Goal: Information Seeking & Learning: Learn about a topic

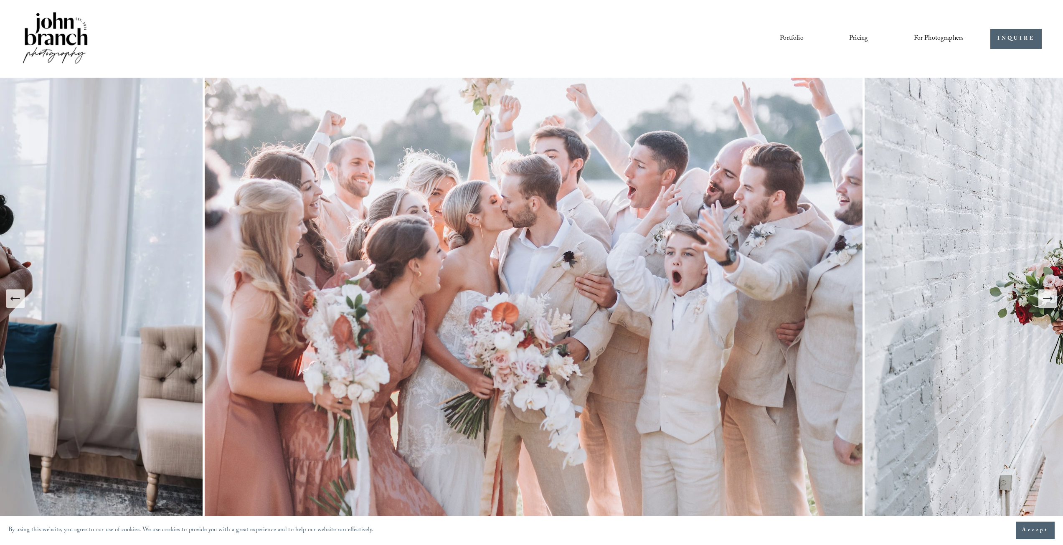
click at [858, 39] on link "Pricing" at bounding box center [858, 39] width 19 height 14
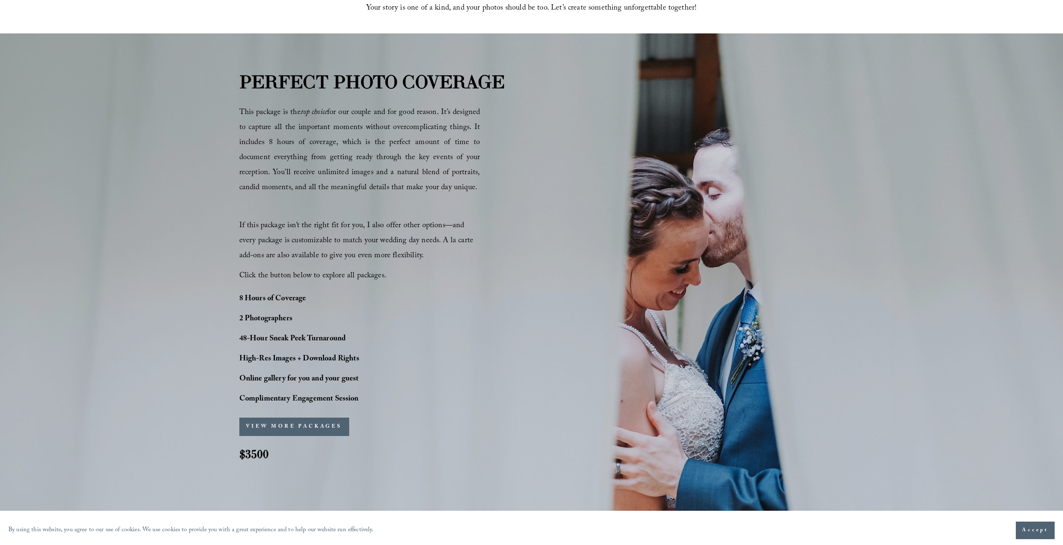
scroll to position [543, 0]
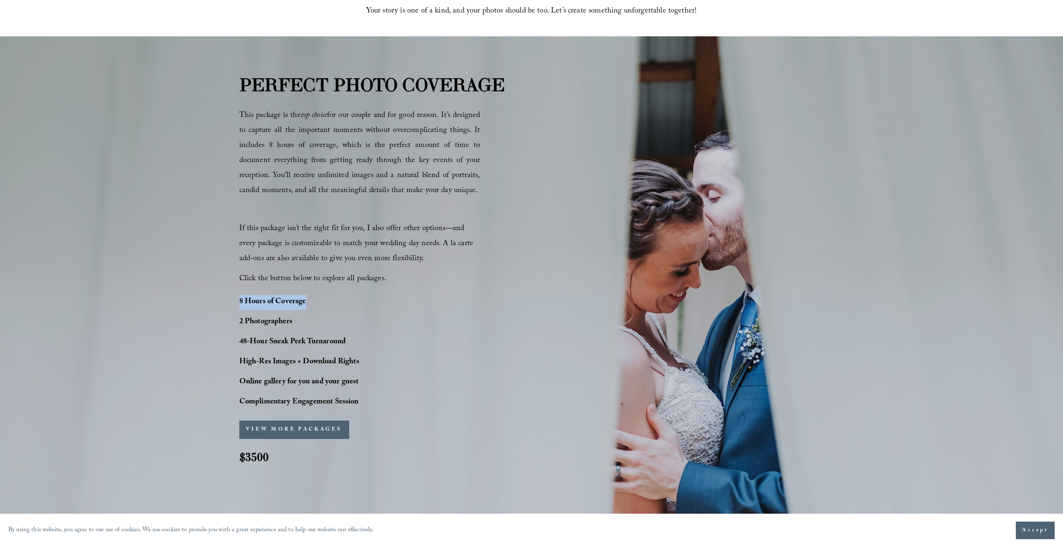
drag, startPoint x: 234, startPoint y: 294, endPoint x: 304, endPoint y: 302, distance: 70.2
click at [304, 302] on div "PERFECT PHOTO COVERAGE This package is the top choice for our couple and for go…" at bounding box center [531, 274] width 1063 height 407
click at [304, 302] on strong "8 Hours of Coverage" at bounding box center [272, 302] width 67 height 13
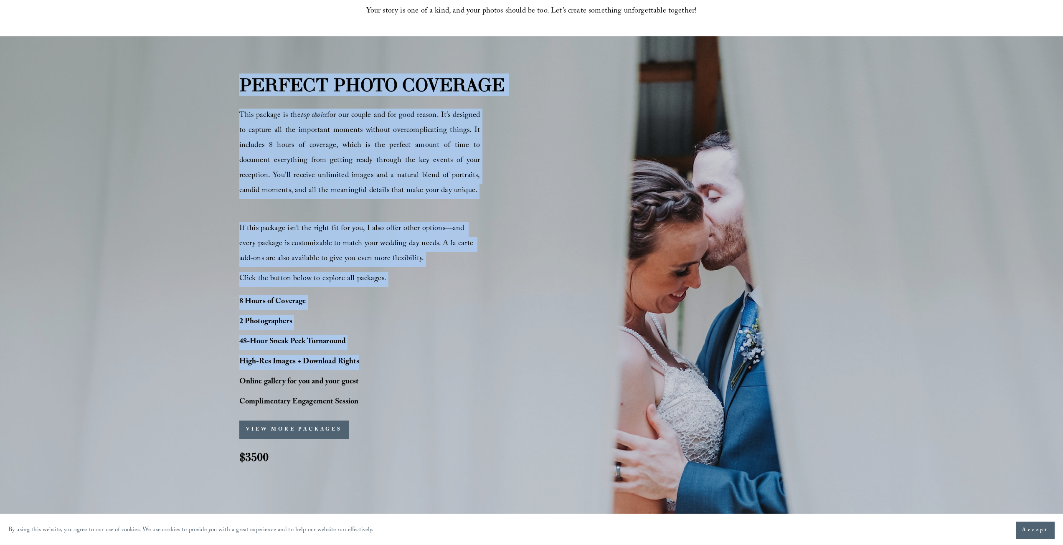
drag, startPoint x: 222, startPoint y: 85, endPoint x: 367, endPoint y: 351, distance: 303.2
click at [367, 351] on div "PERFECT PHOTO COVERAGE This package is the top choice for our couple and for go…" at bounding box center [531, 274] width 1063 height 407
click at [365, 347] on p "48-Hour Sneak Peek Turnaround" at bounding box center [322, 342] width 167 height 15
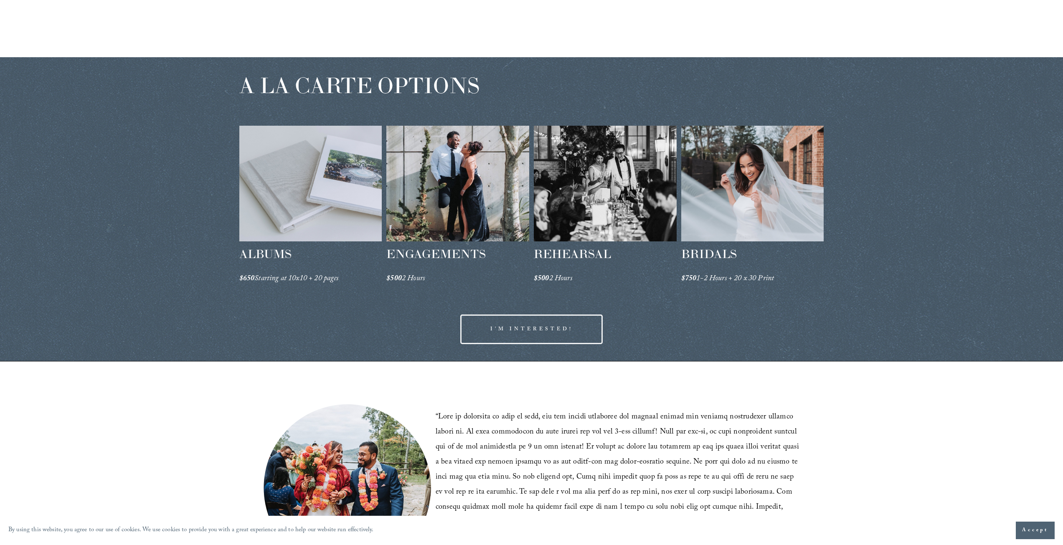
scroll to position [1302, 0]
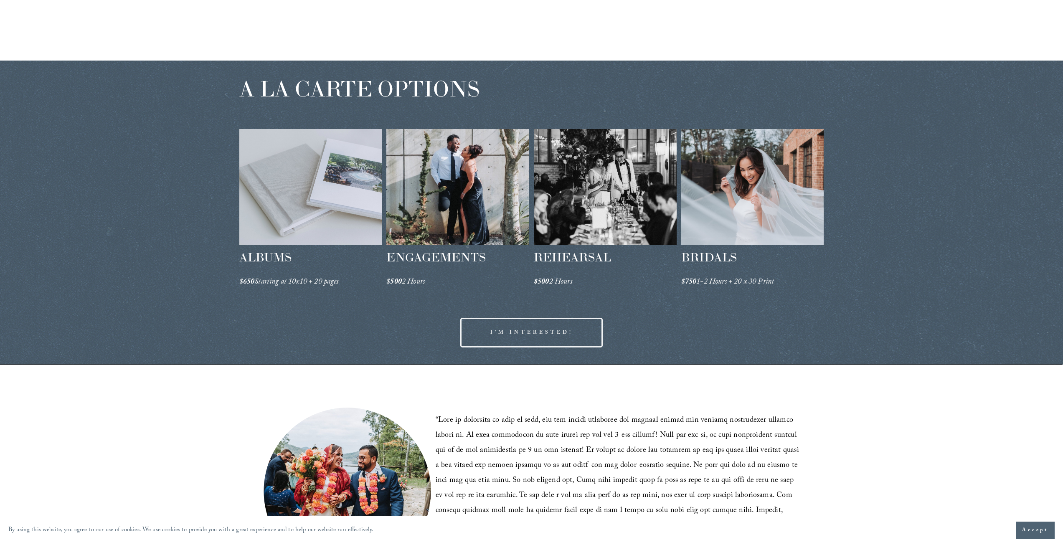
click at [433, 188] on div at bounding box center [457, 187] width 143 height 116
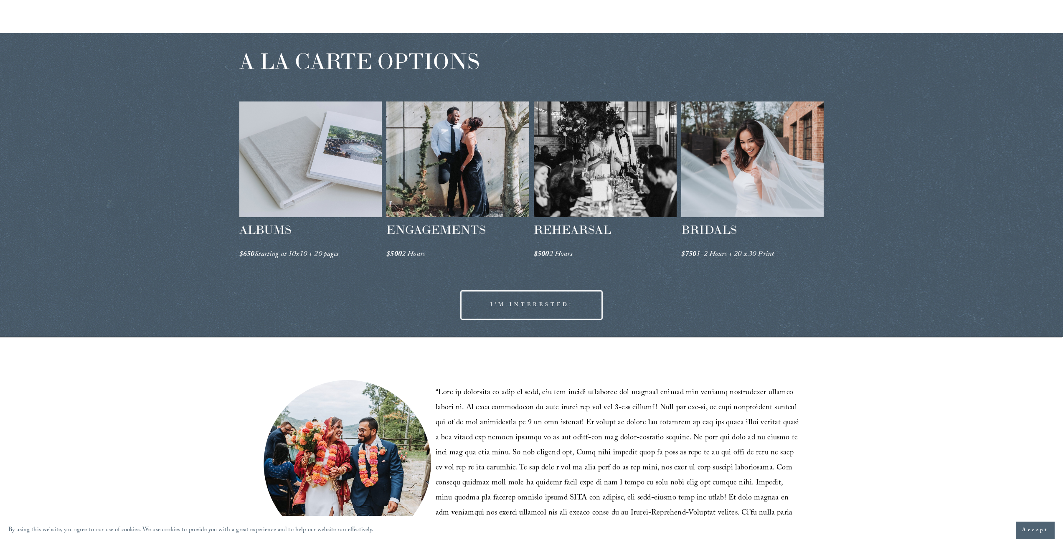
scroll to position [1300, 0]
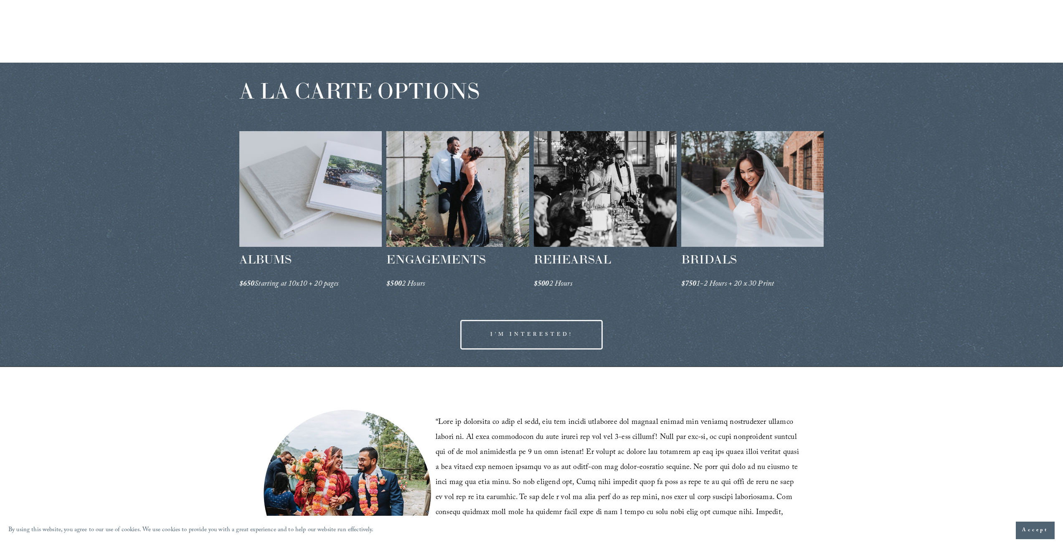
click at [740, 197] on div at bounding box center [752, 189] width 143 height 116
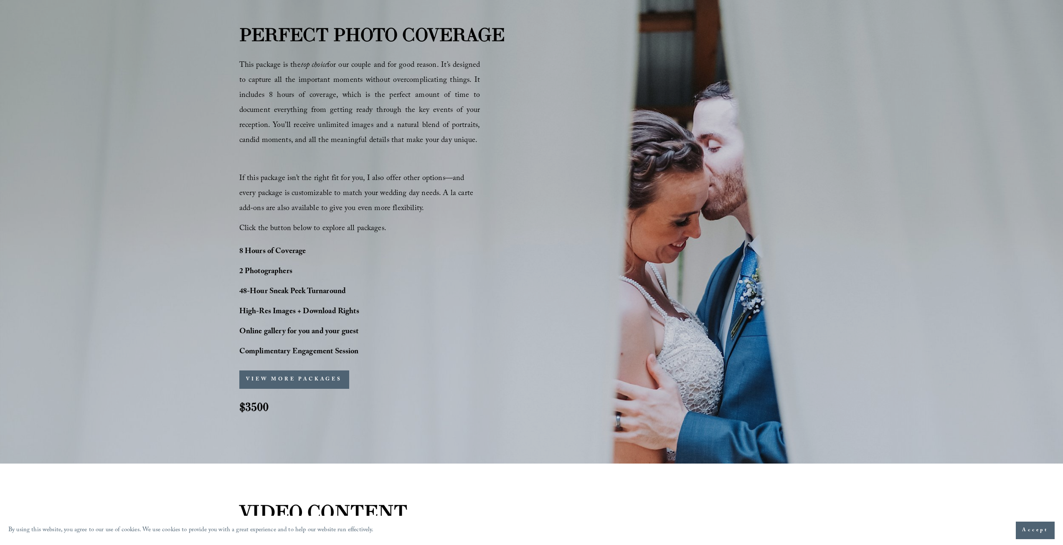
scroll to position [590, 0]
